Goal: Task Accomplishment & Management: Complete application form

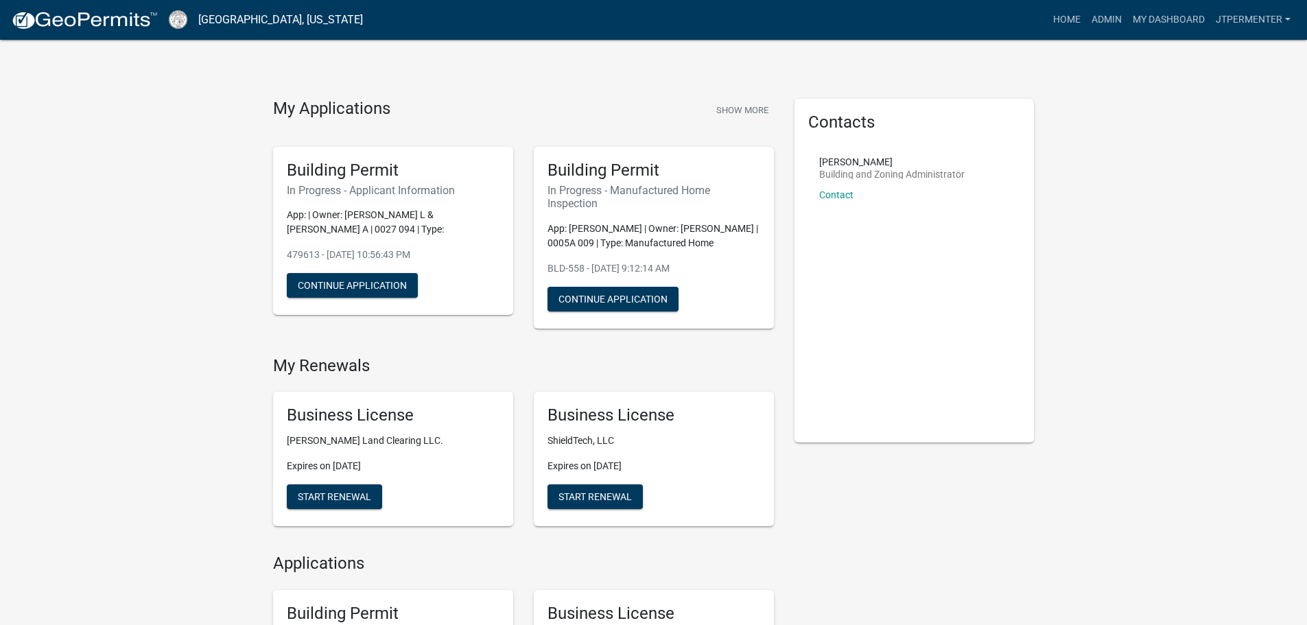
click at [1108, 3] on nav "[GEOGRAPHIC_DATA], [US_STATE] more_horiz Home Admin My Dashboard jtpermenter Ad…" at bounding box center [653, 20] width 1307 height 40
click at [1108, 15] on link "Admin" at bounding box center [1106, 20] width 41 height 26
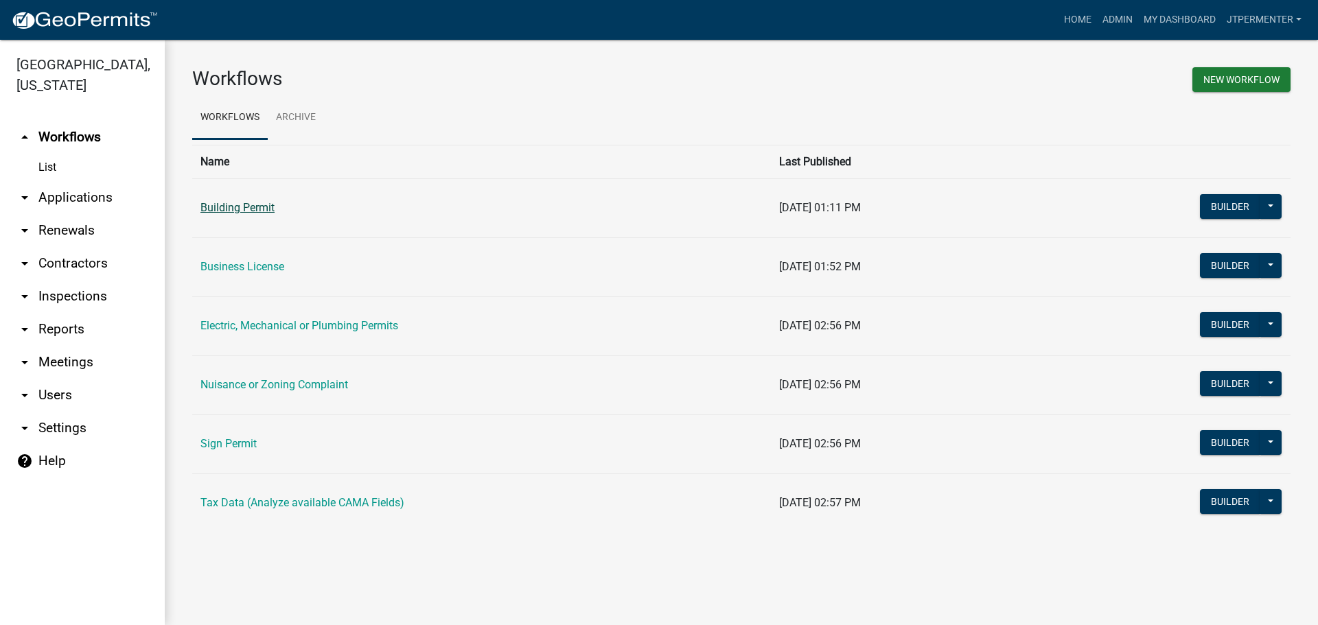
click at [241, 211] on link "Building Permit" at bounding box center [237, 207] width 74 height 13
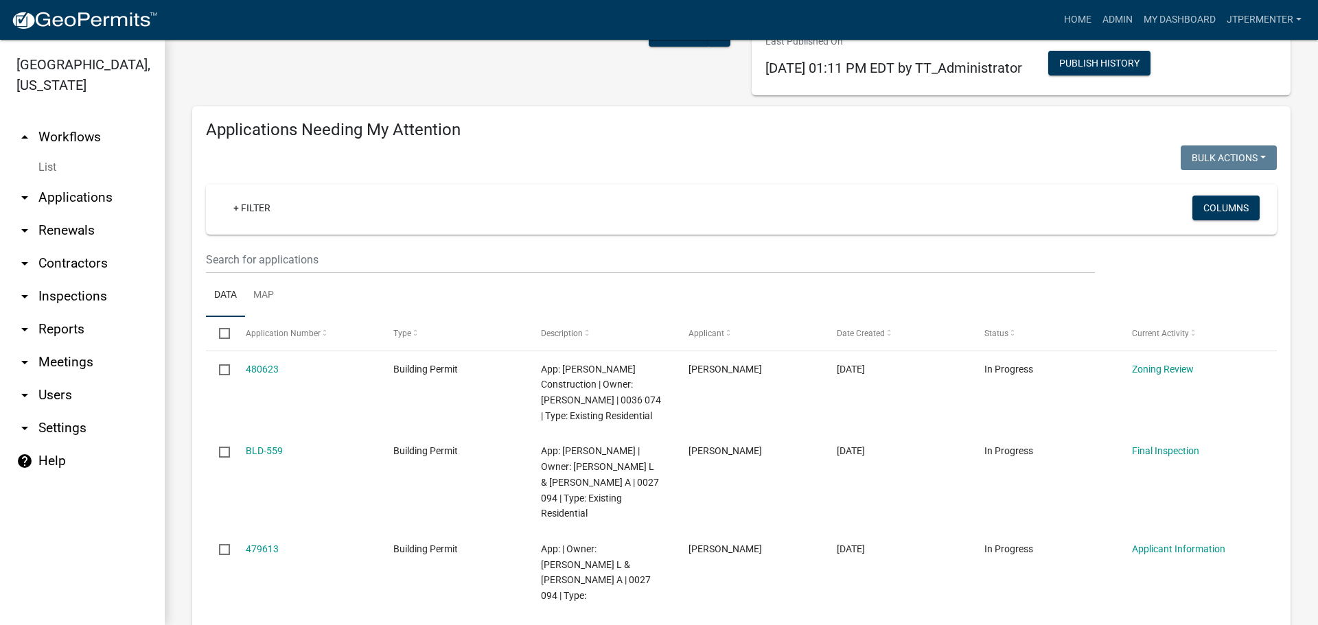
scroll to position [206, 0]
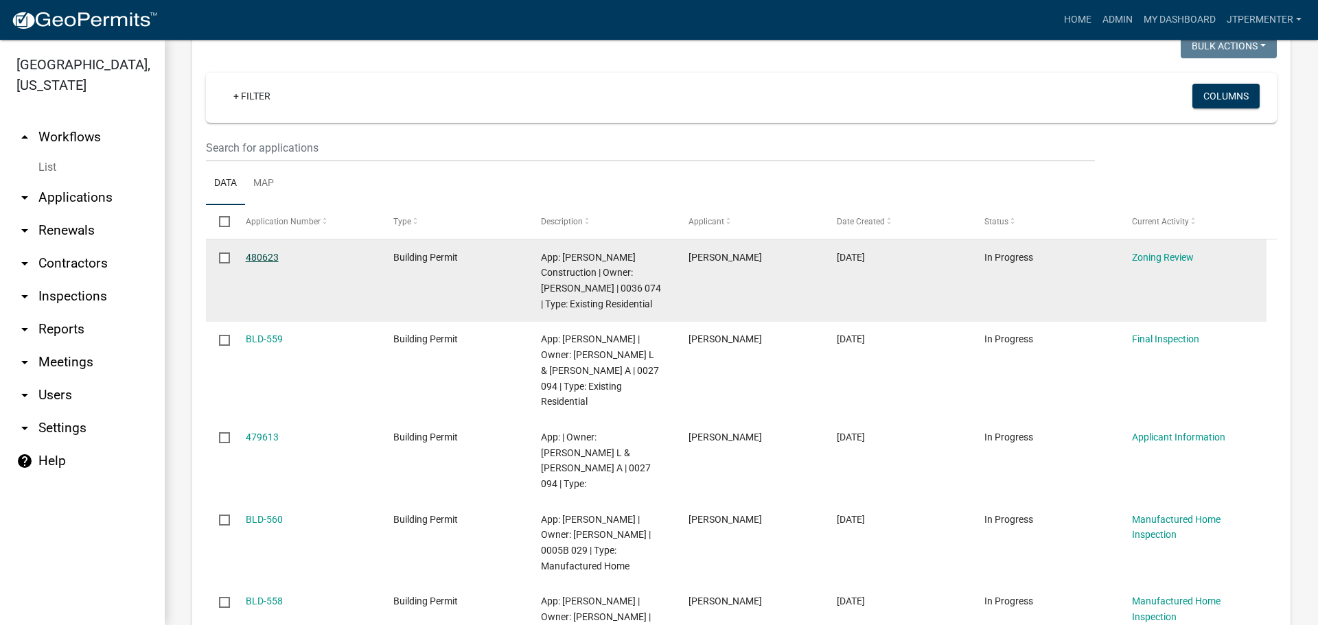
click at [268, 258] on link "480623" at bounding box center [262, 257] width 33 height 11
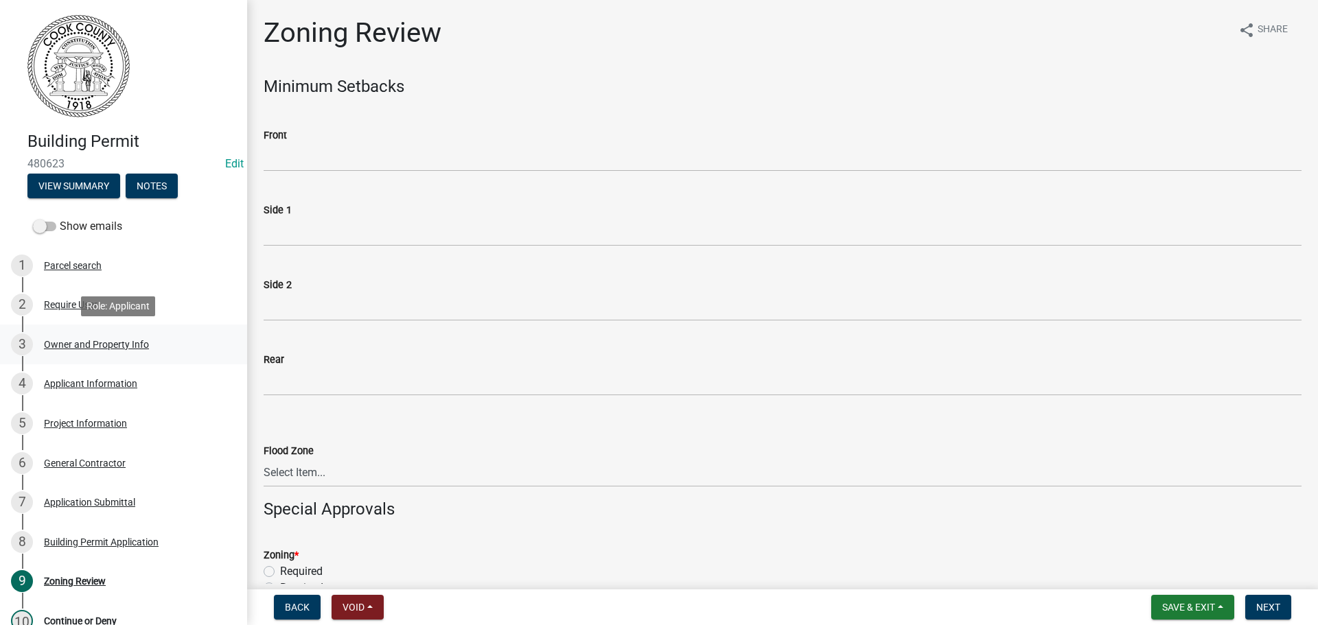
click at [118, 353] on div "3 Owner and Property Info" at bounding box center [118, 345] width 214 height 22
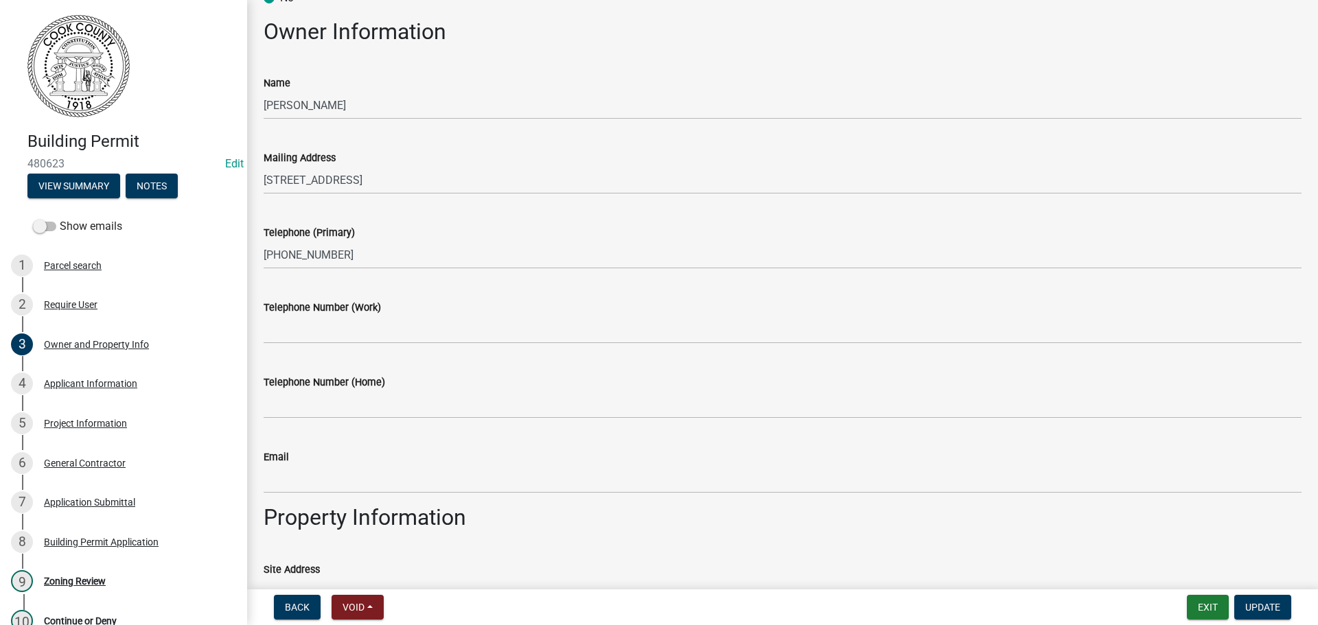
scroll to position [137, 0]
click at [105, 391] on div "4 Applicant Information" at bounding box center [118, 384] width 214 height 22
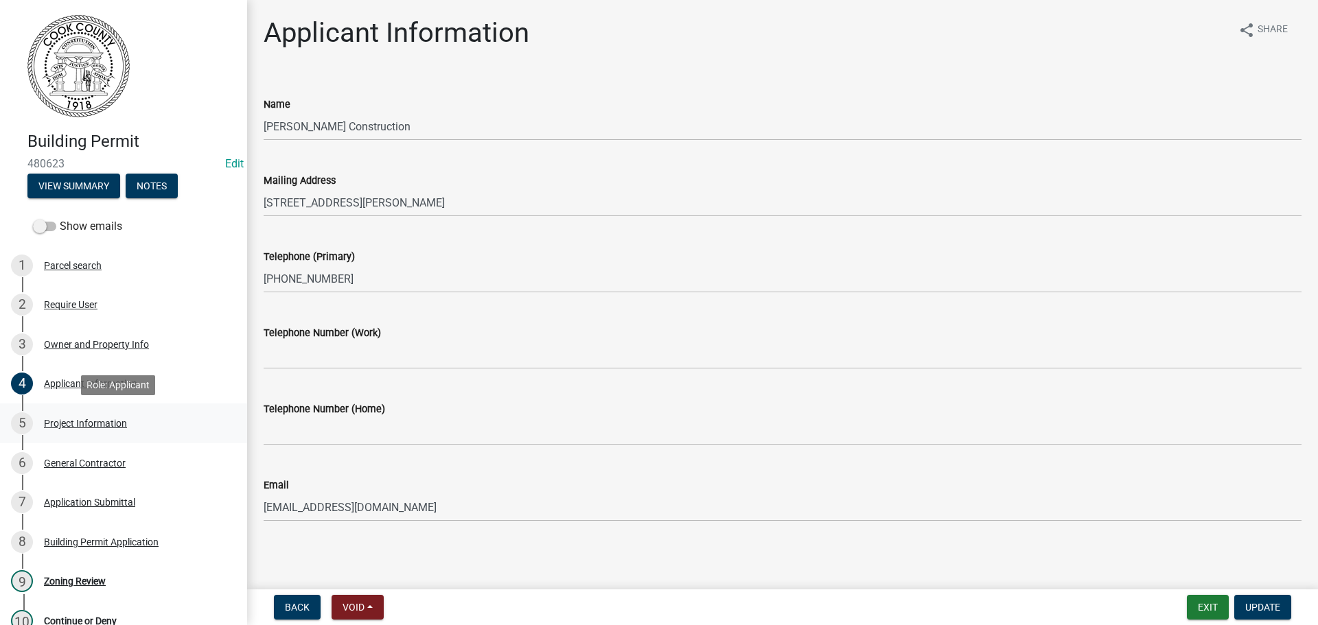
click at [89, 421] on div "Project Information" at bounding box center [85, 424] width 83 height 10
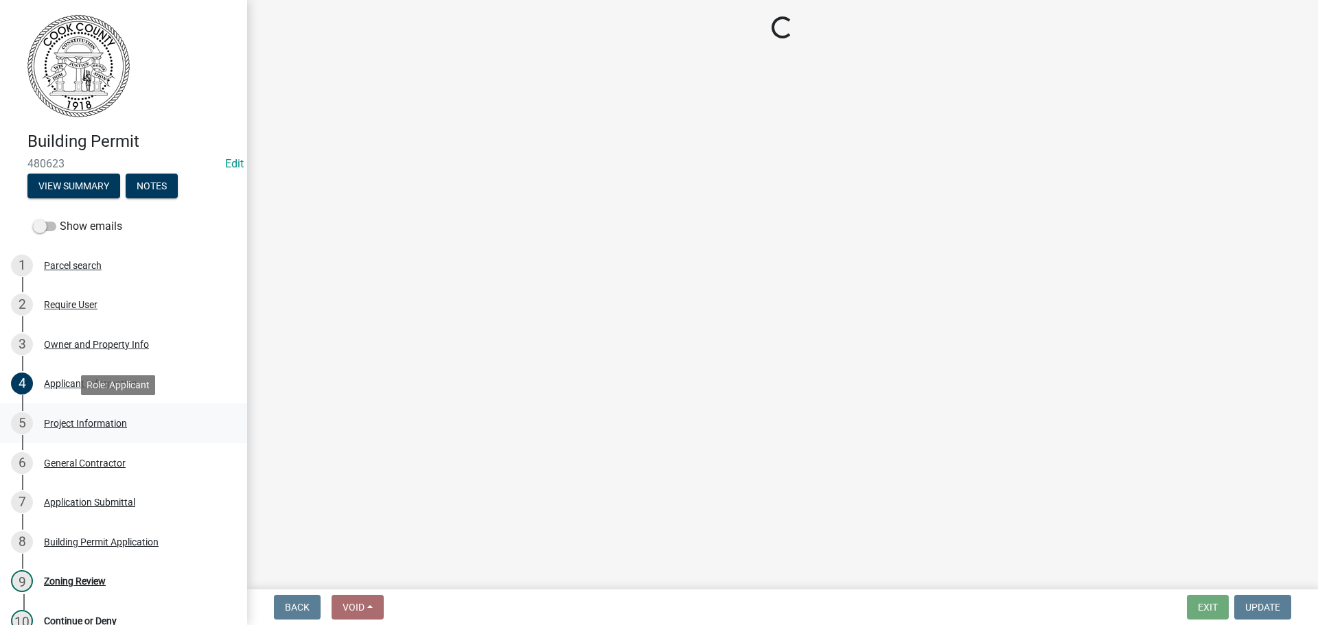
select select "4b7d28f2-ad6d-4146-a007-9cde64d4e27b"
select select "279cb656-ce12-45ba-a673-6b4d84e9f3a3"
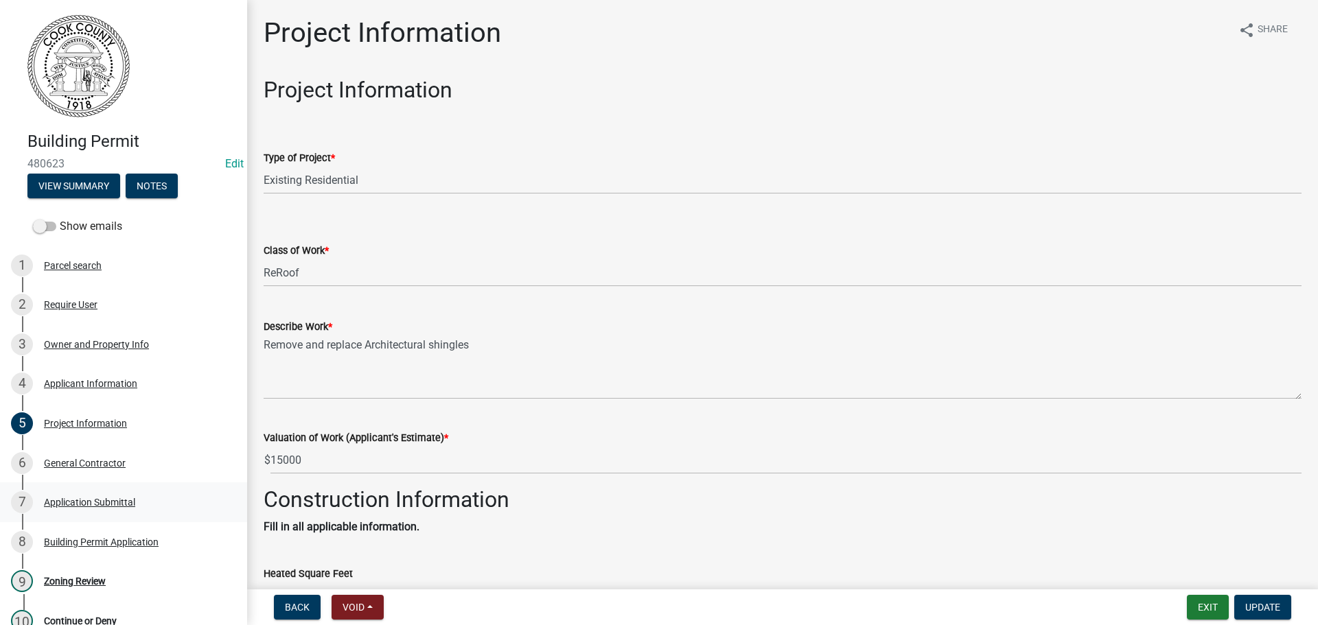
scroll to position [137, 0]
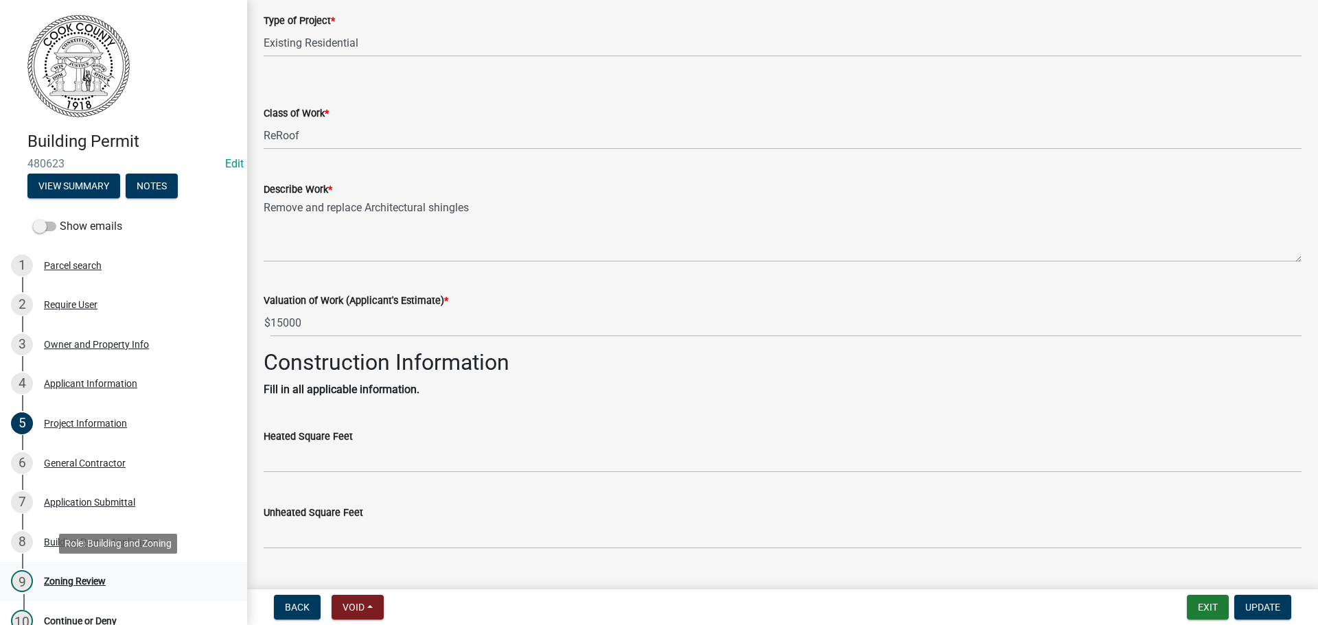
click at [92, 577] on div "Zoning Review" at bounding box center [75, 582] width 62 height 10
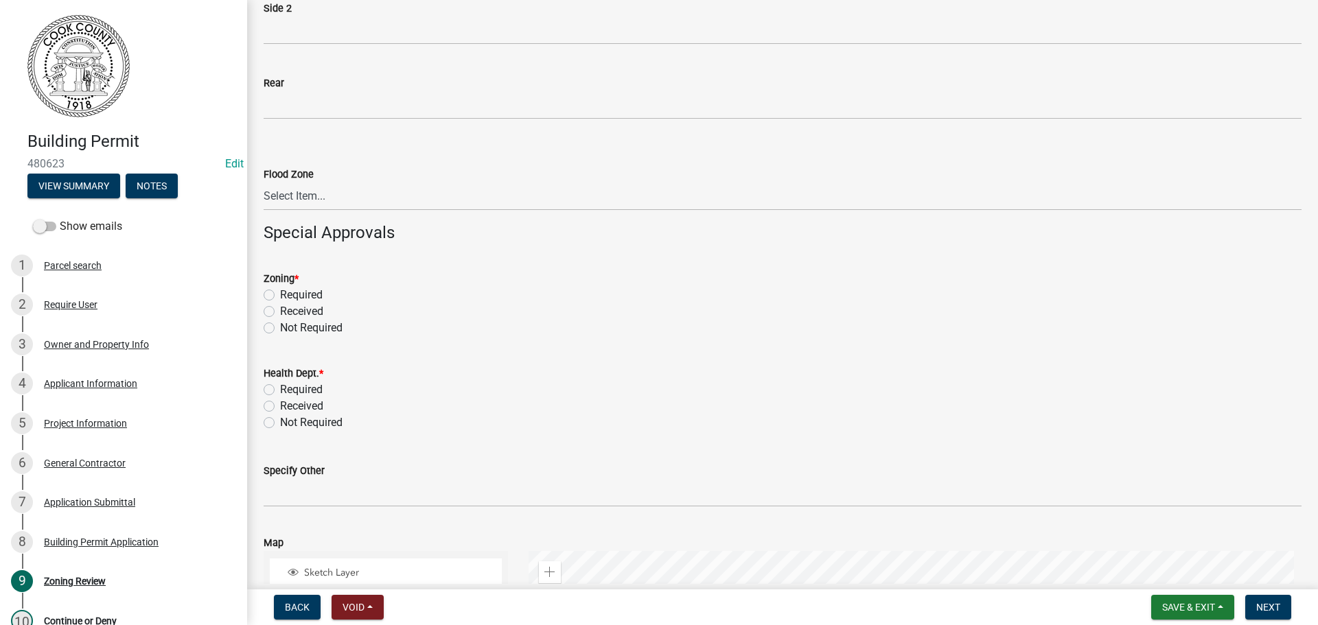
scroll to position [343, 0]
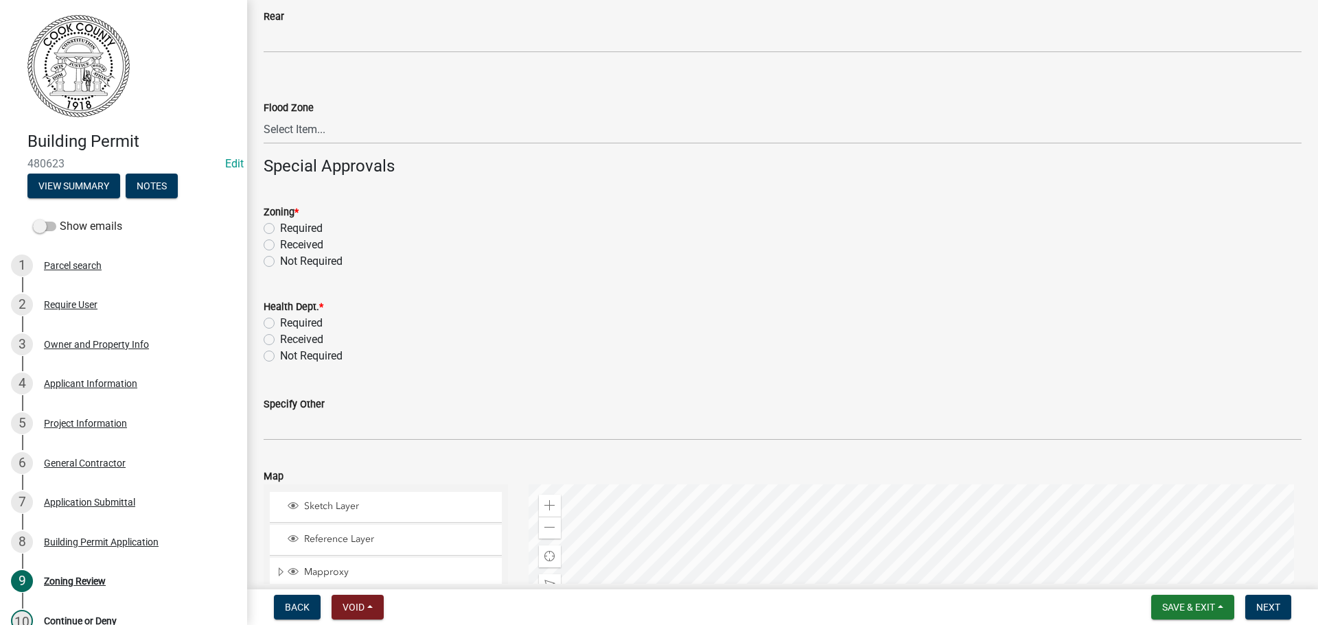
click at [280, 262] on label "Not Required" at bounding box center [311, 261] width 62 height 16
click at [280, 262] on input "Not Required" at bounding box center [284, 257] width 9 height 9
radio input "true"
click at [280, 358] on label "Not Required" at bounding box center [311, 356] width 62 height 16
click at [280, 357] on input "Not Required" at bounding box center [284, 352] width 9 height 9
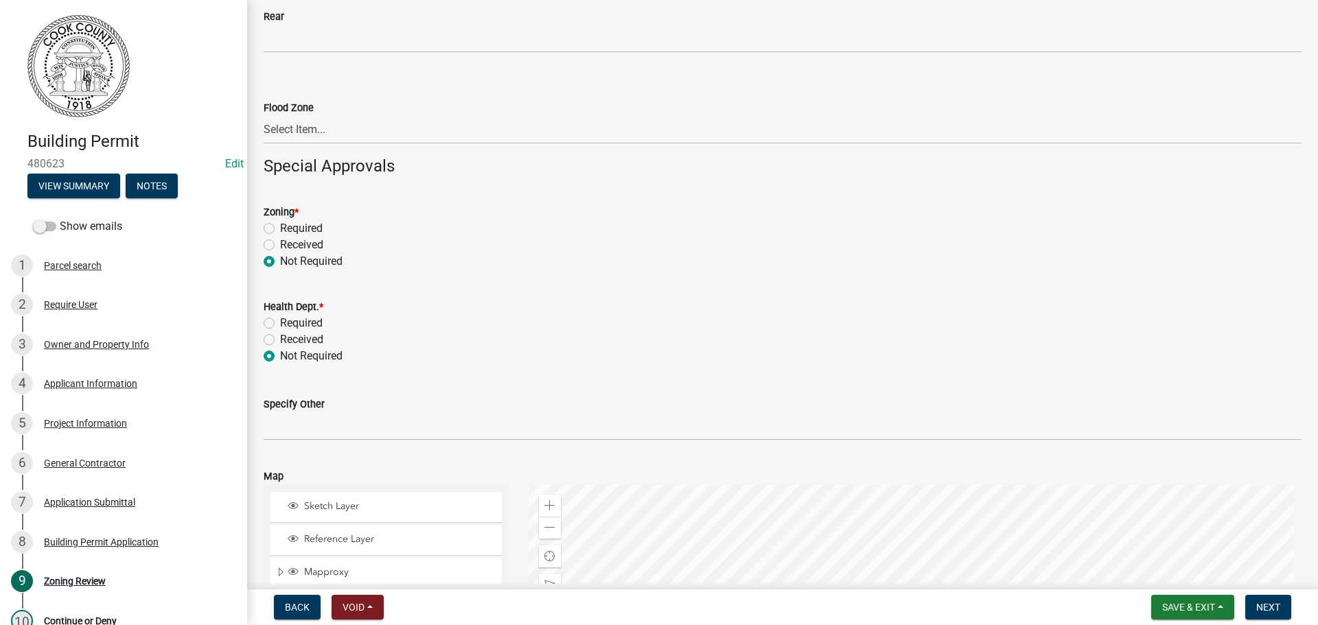
radio input "true"
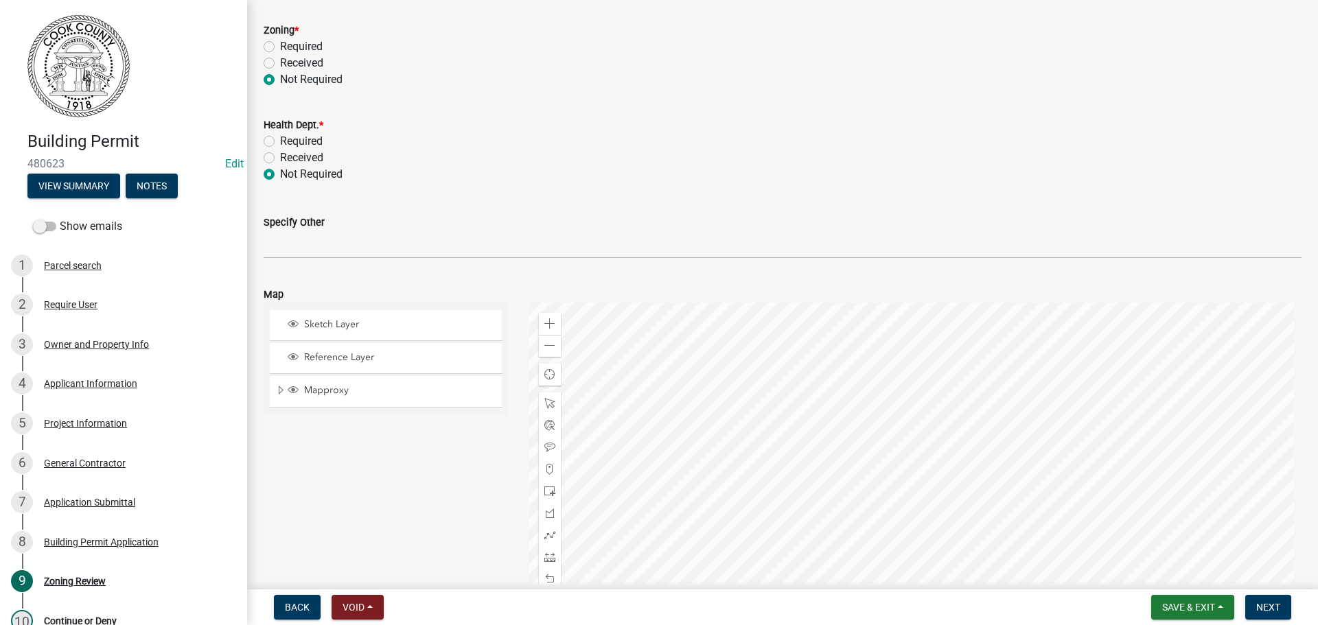
scroll to position [549, 0]
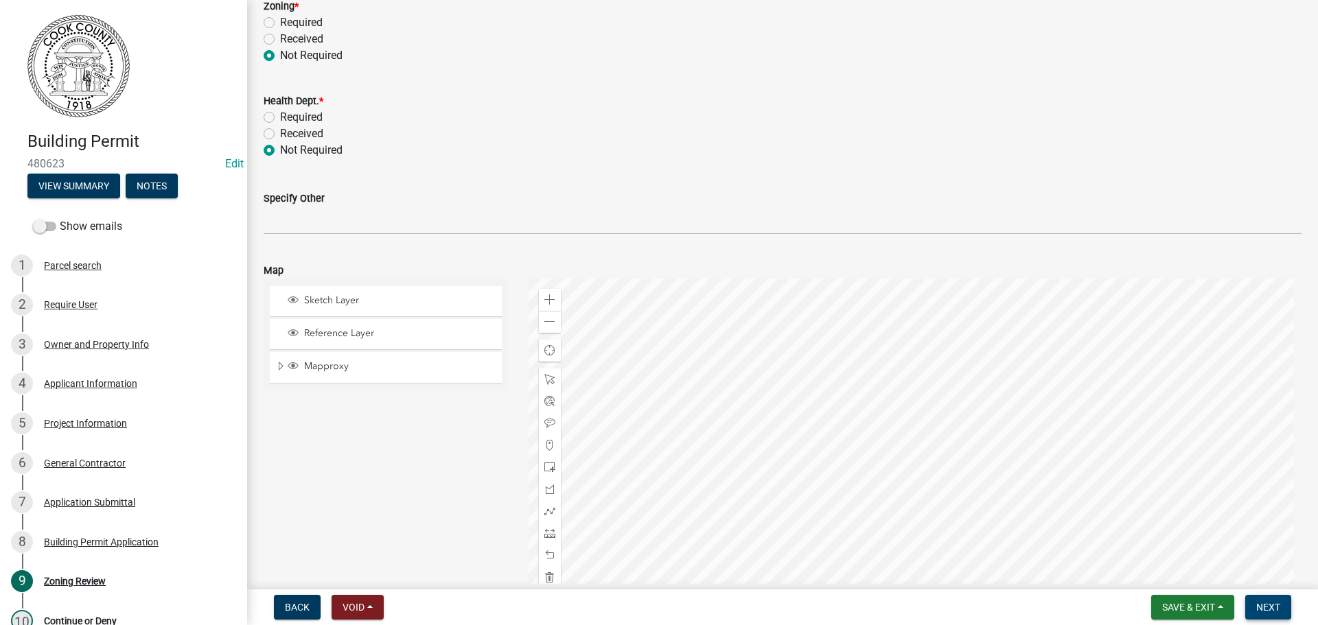
click at [1277, 606] on span "Next" at bounding box center [1268, 607] width 24 height 11
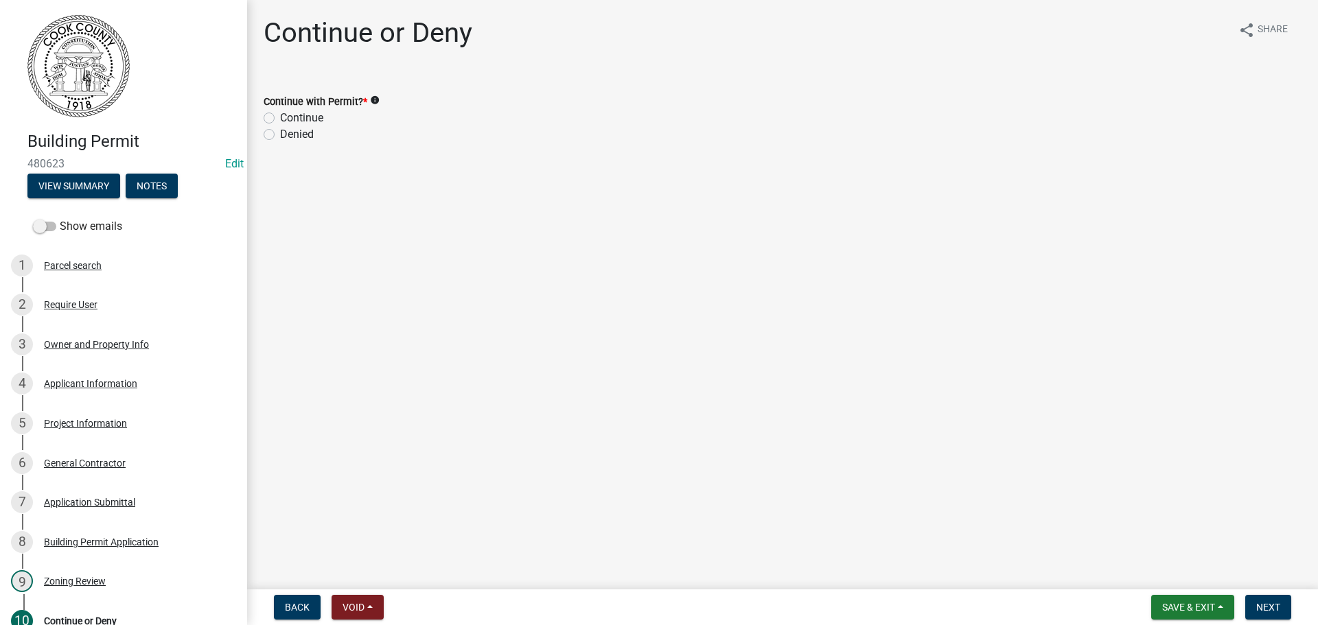
click at [280, 116] on label "Continue" at bounding box center [301, 118] width 43 height 16
click at [280, 116] on input "Continue" at bounding box center [284, 114] width 9 height 9
radio input "true"
click at [1271, 601] on button "Next" at bounding box center [1268, 607] width 46 height 25
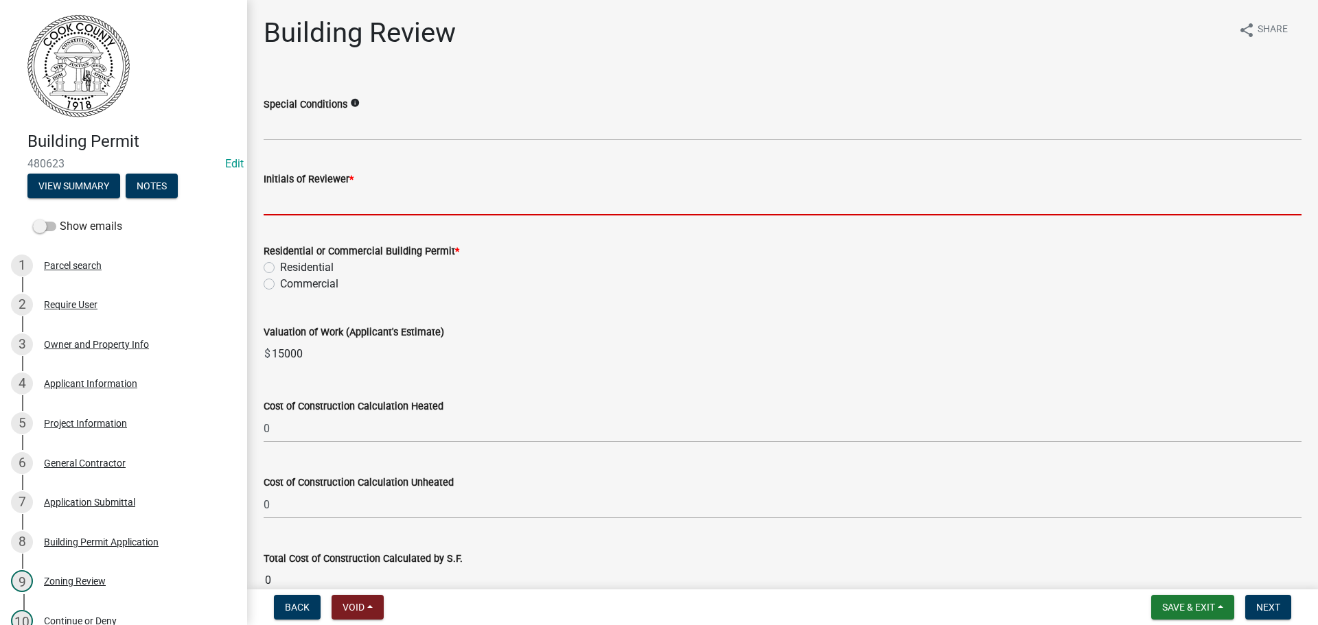
click at [302, 202] on input "Initials of Reviewer *" at bounding box center [783, 201] width 1038 height 28
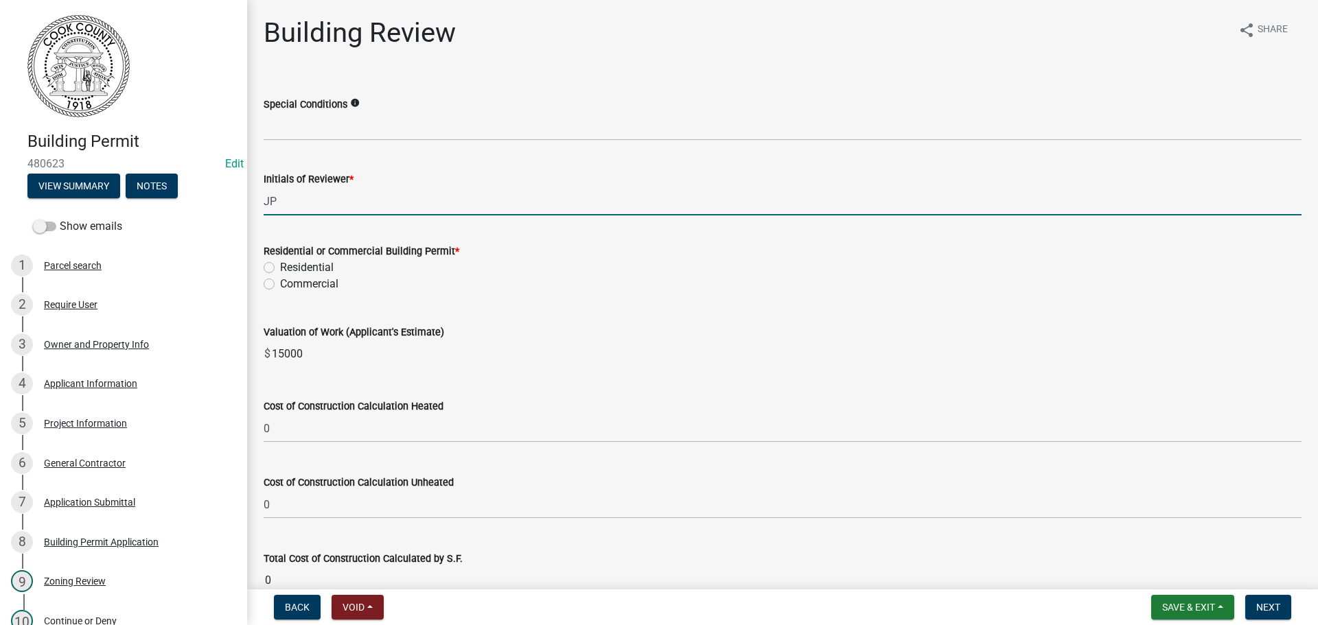
type input "JP"
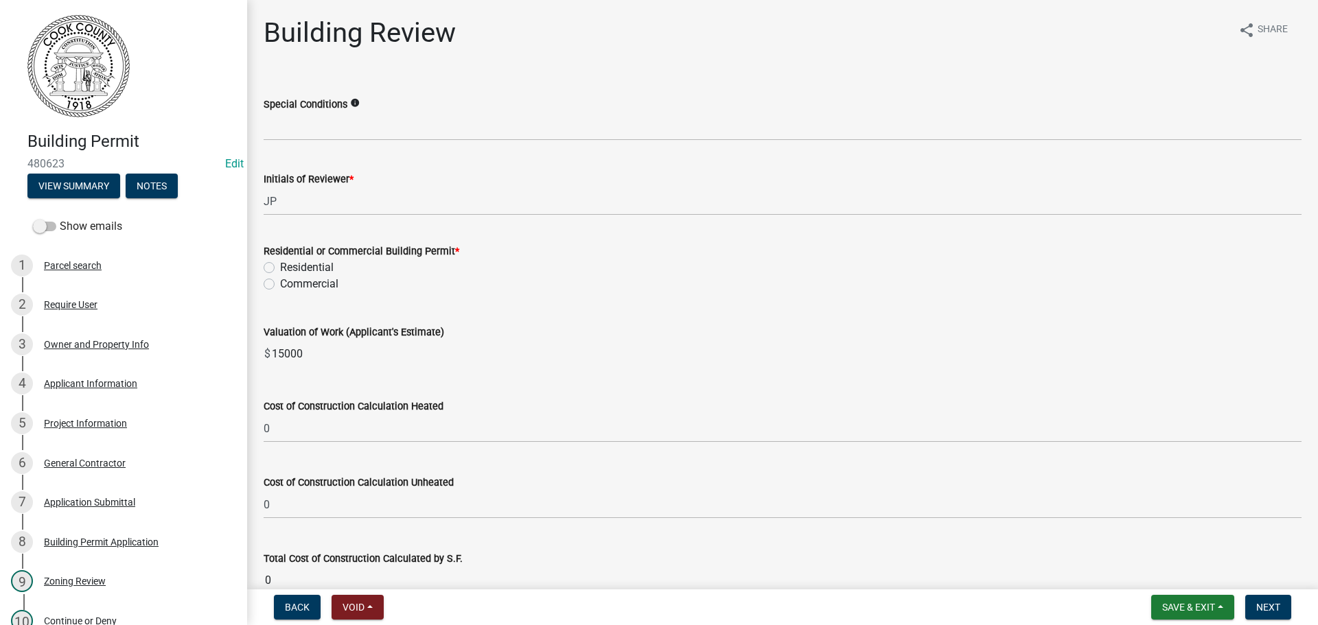
click at [280, 266] on label "Residential" at bounding box center [307, 267] width 54 height 16
click at [280, 266] on input "Residential" at bounding box center [284, 263] width 9 height 9
radio input "true"
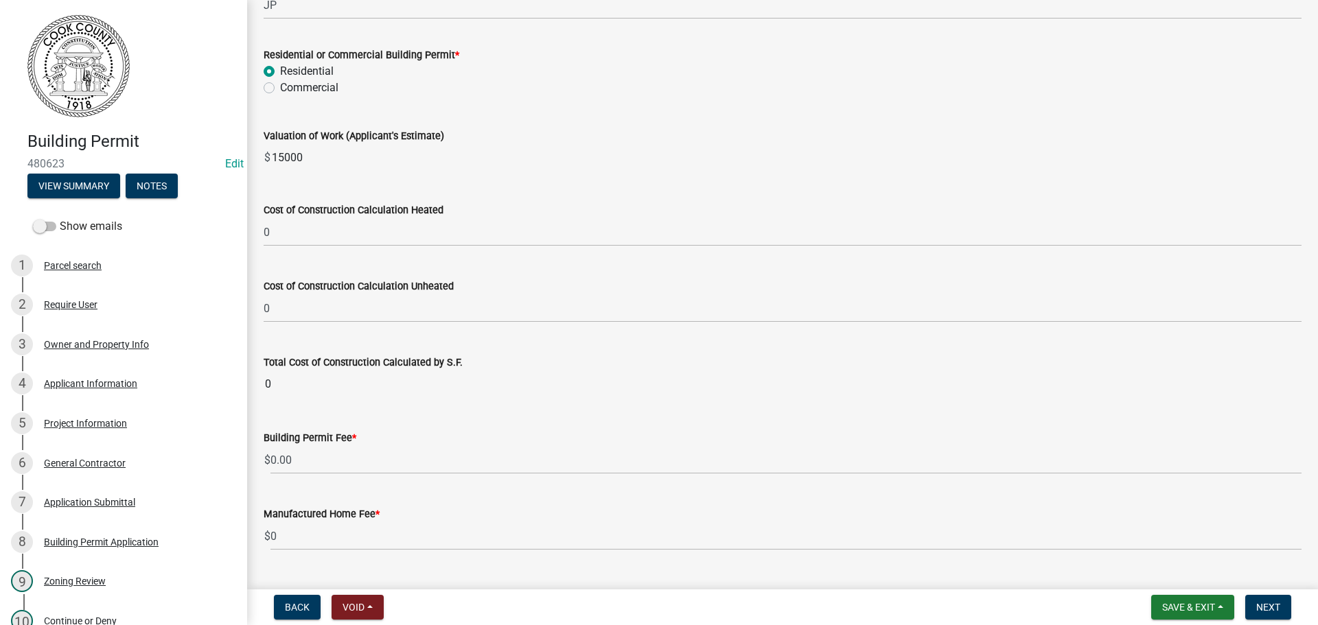
scroll to position [275, 0]
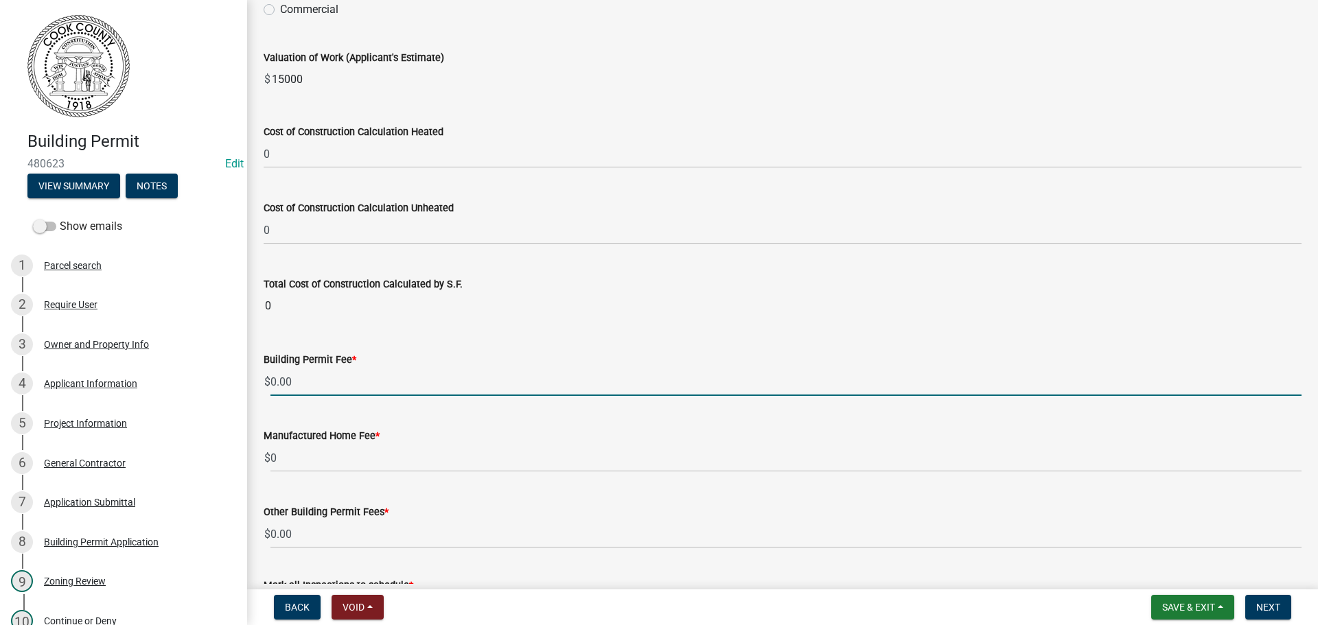
click at [272, 382] on input "0.00" at bounding box center [785, 382] width 1031 height 28
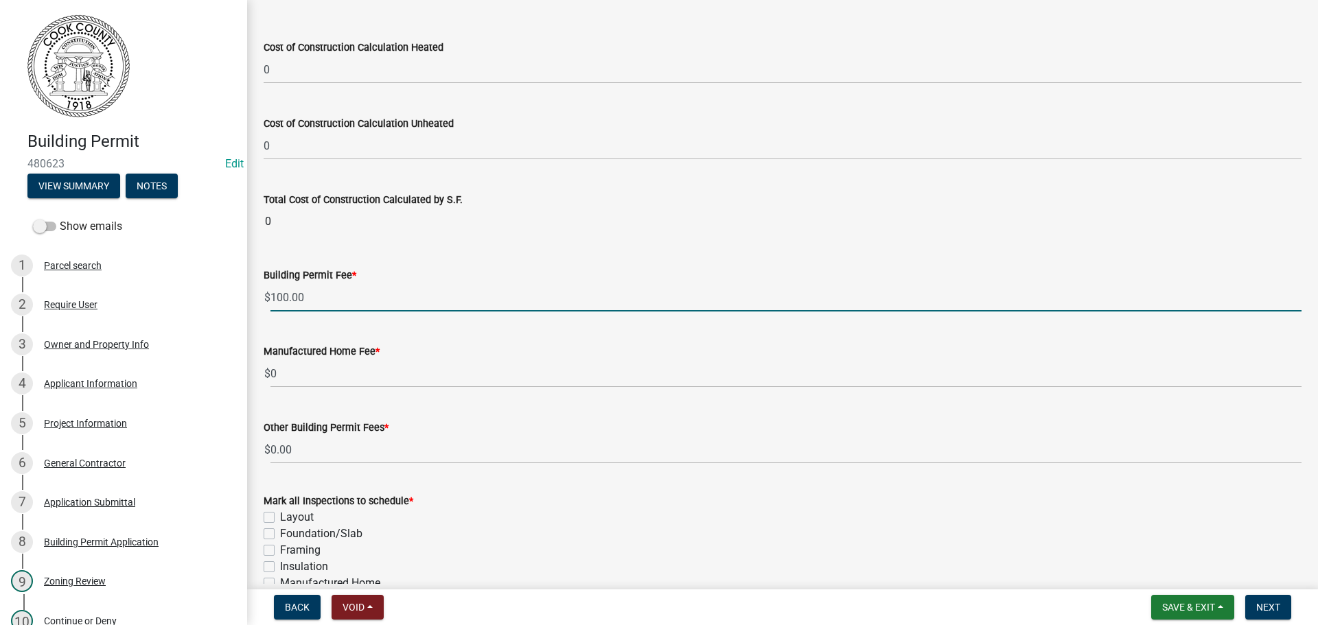
scroll to position [465, 0]
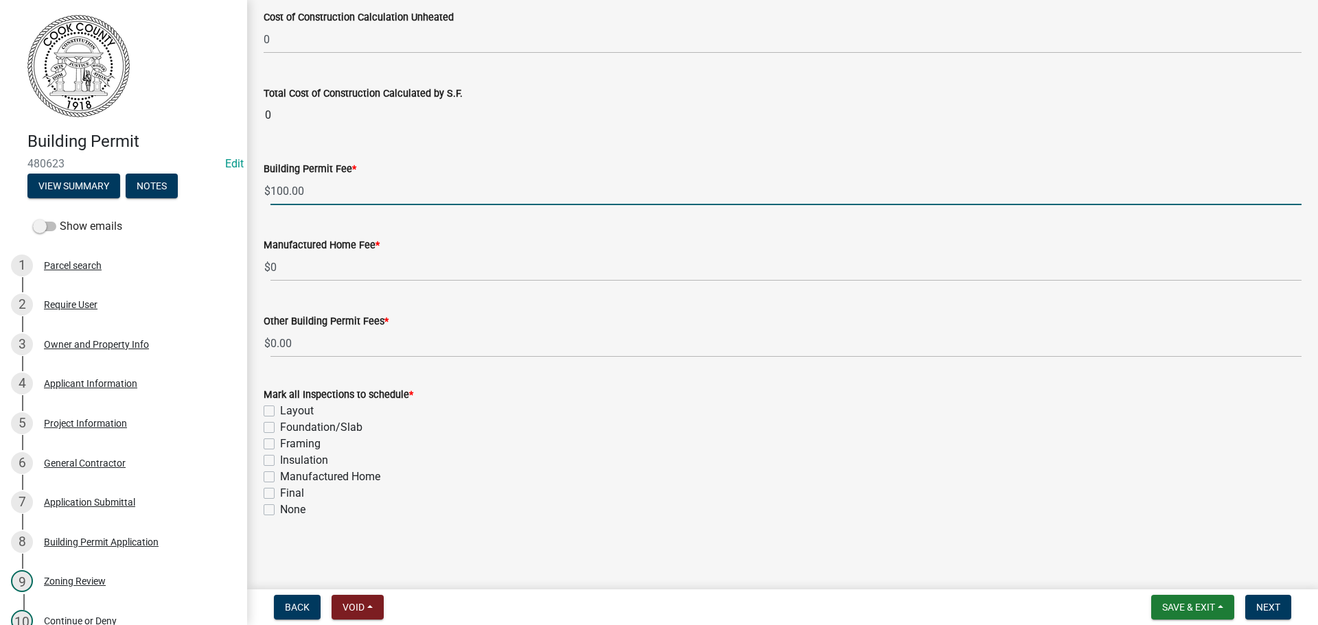
type input "100.00"
click at [280, 491] on label "Final" at bounding box center [292, 493] width 24 height 16
click at [280, 491] on input "Final" at bounding box center [284, 489] width 9 height 9
checkbox input "true"
checkbox input "false"
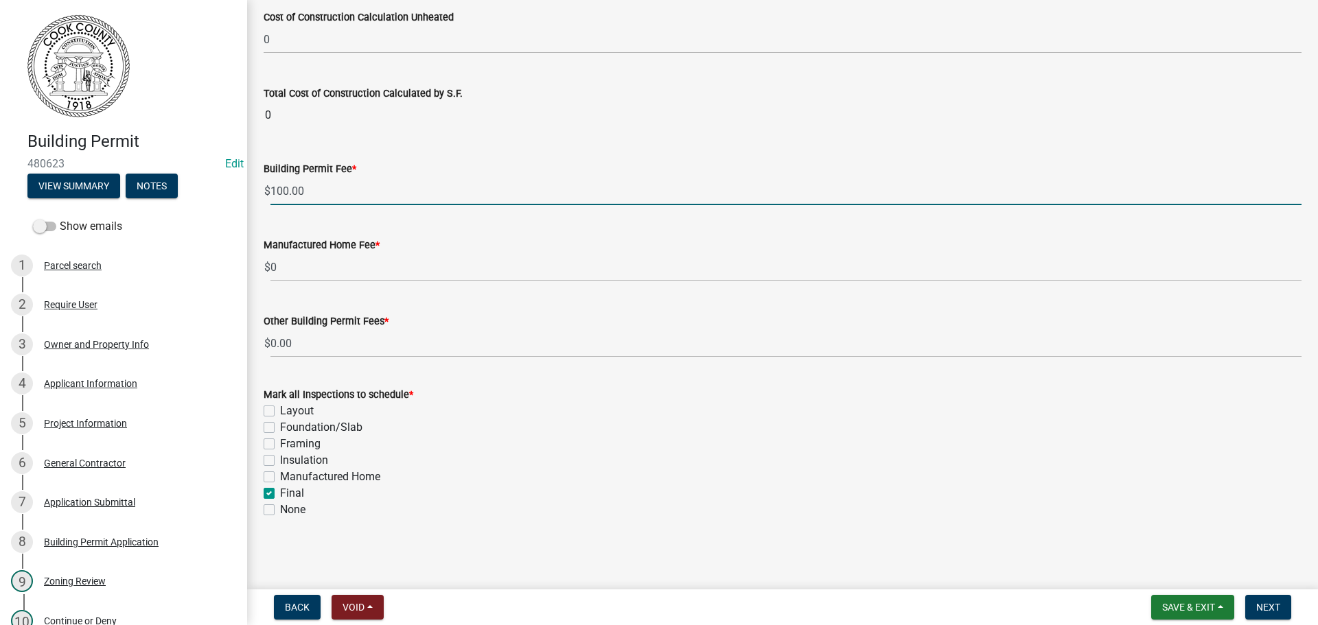
checkbox input "false"
checkbox input "true"
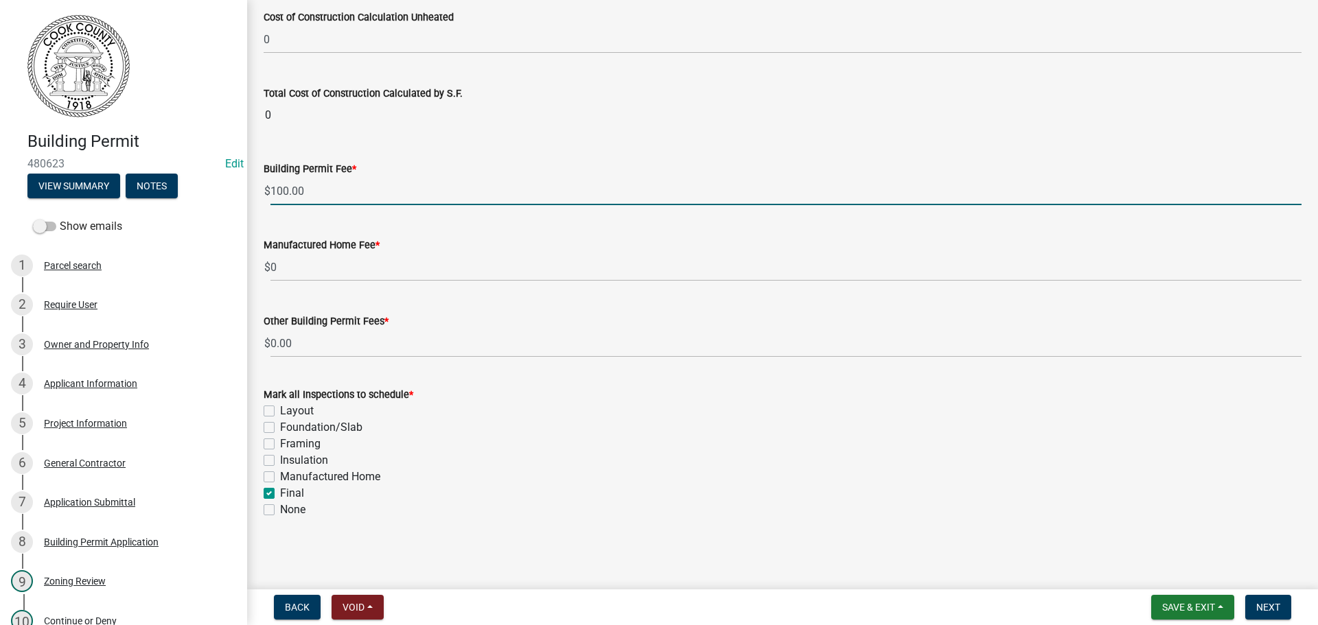
checkbox input "false"
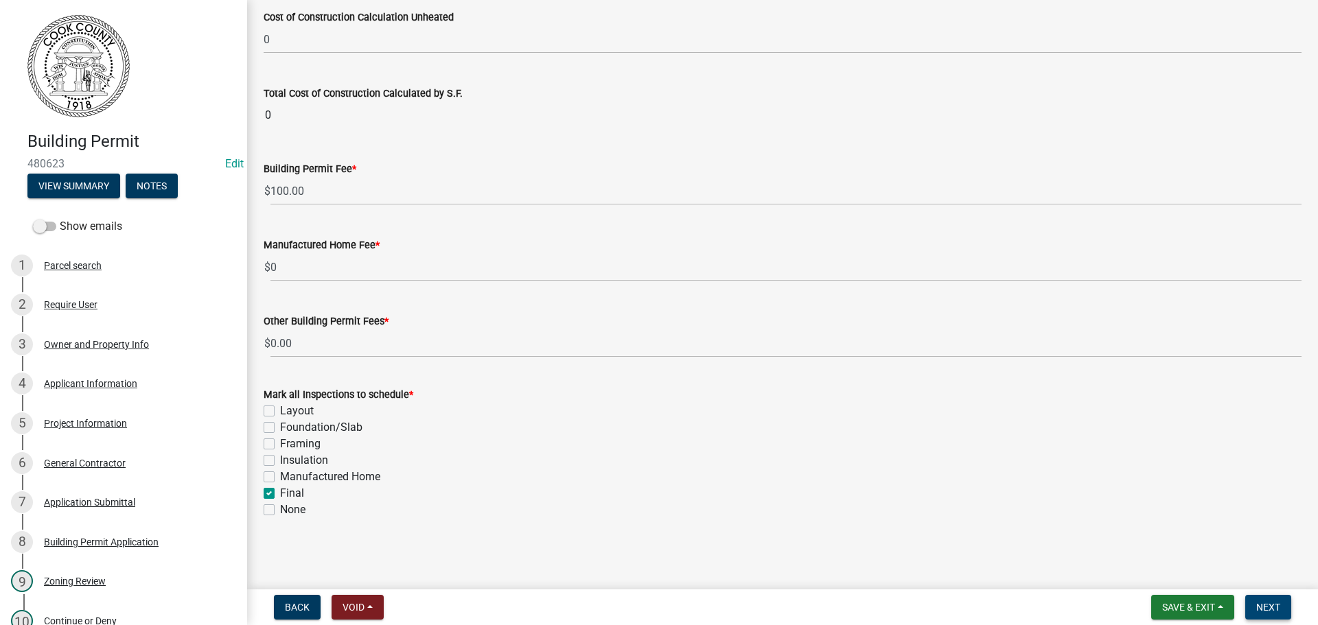
click at [1277, 607] on span "Next" at bounding box center [1268, 607] width 24 height 11
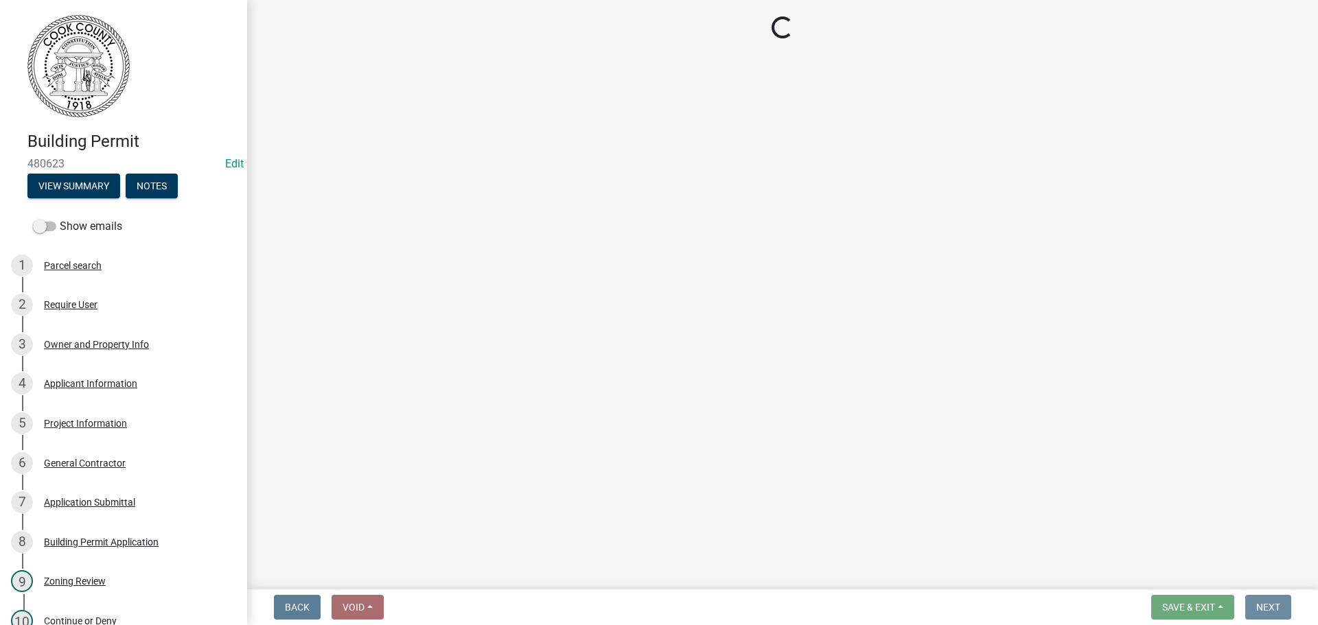
scroll to position [0, 0]
select select "3: 3"
